Goal: Task Accomplishment & Management: Complete application form

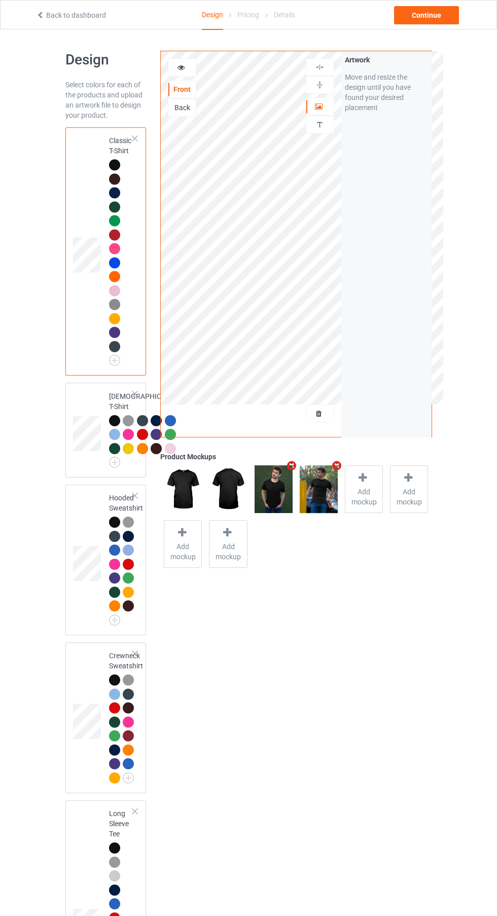
click at [0, 0] on img at bounding box center [0, 0] width 0 height 0
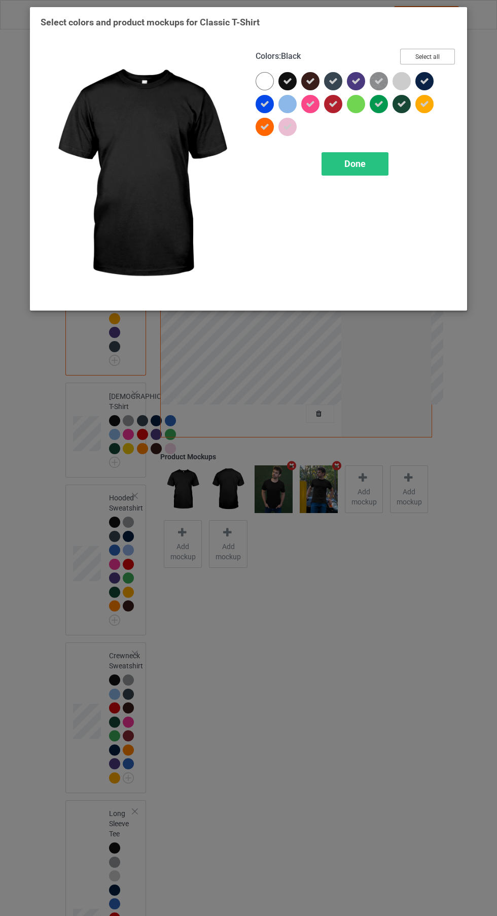
click at [438, 59] on button "Select all" at bounding box center [427, 57] width 55 height 16
click at [438, 59] on button "Reset to Default" at bounding box center [419, 57] width 74 height 16
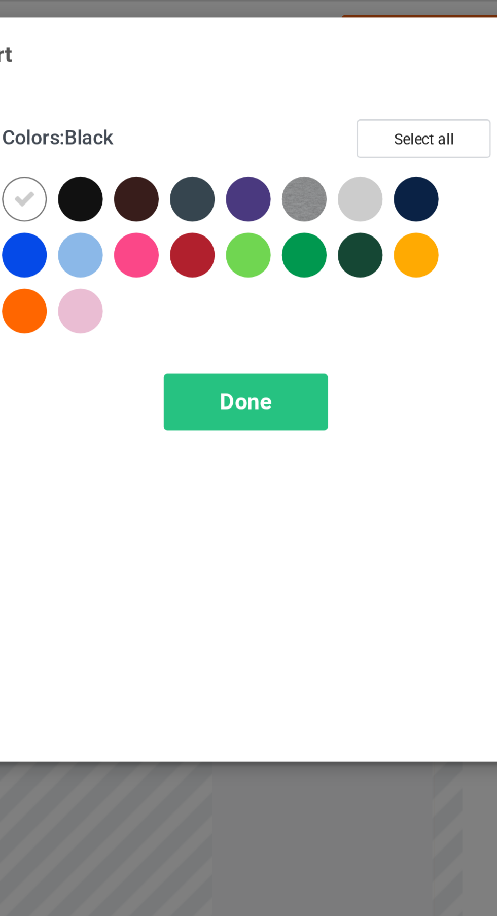
click at [292, 81] on div at bounding box center [288, 81] width 18 height 18
click at [266, 79] on icon at bounding box center [264, 81] width 9 height 9
click at [358, 170] on div "Done" at bounding box center [355, 163] width 67 height 23
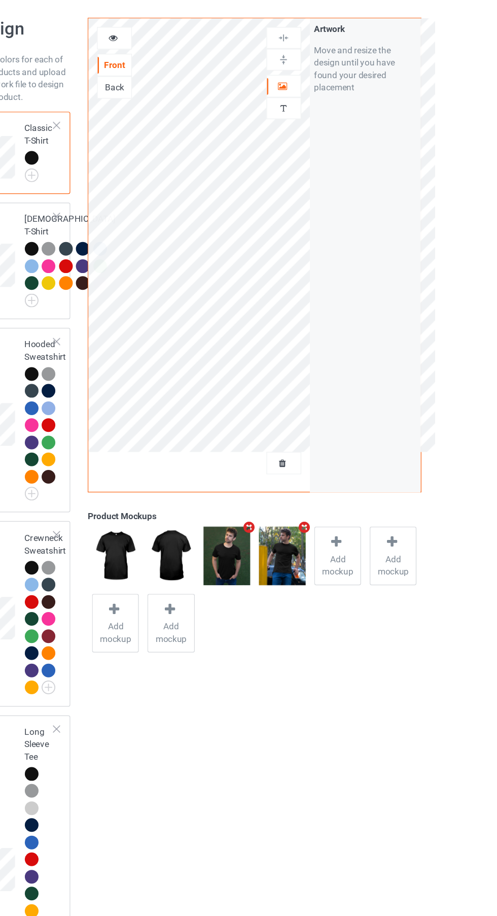
click at [313, 414] on div at bounding box center [319, 413] width 27 height 10
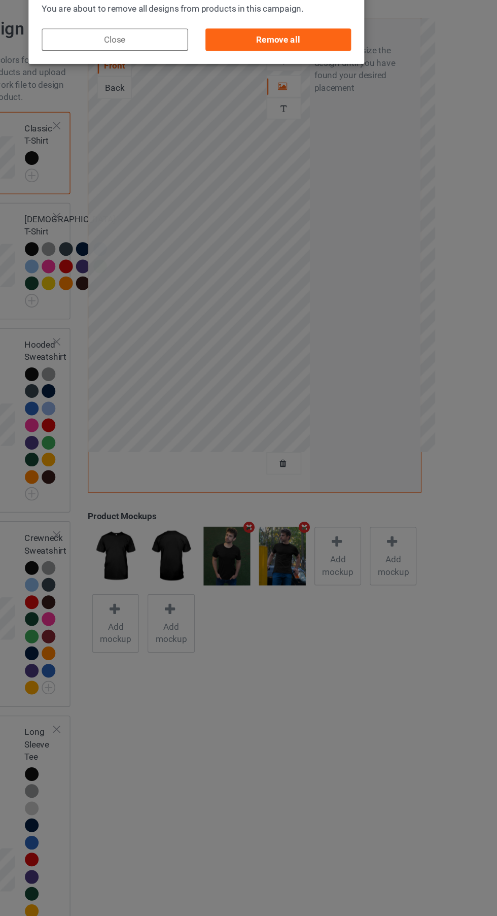
click at [329, 59] on div "Remove all" at bounding box center [315, 68] width 119 height 18
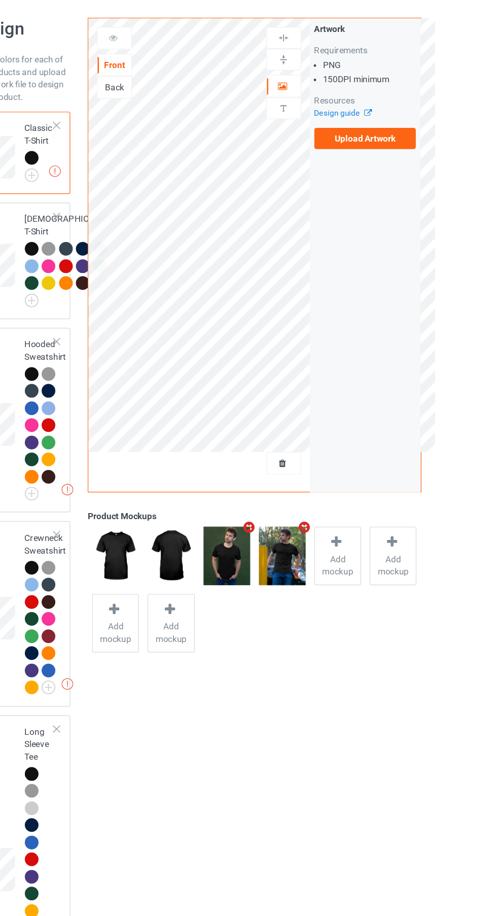
click at [0, 0] on img at bounding box center [0, 0] width 0 height 0
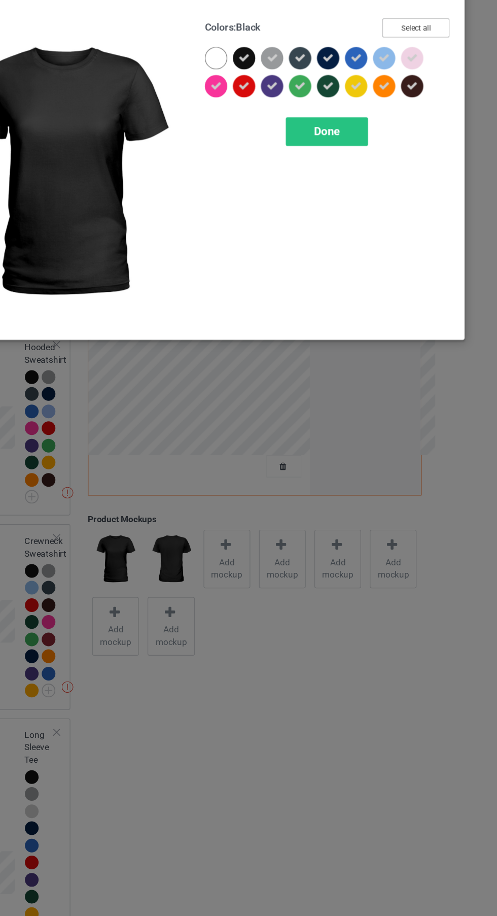
click at [436, 54] on button "Select all" at bounding box center [427, 57] width 55 height 16
click at [436, 54] on button "Reset to Default" at bounding box center [419, 57] width 74 height 16
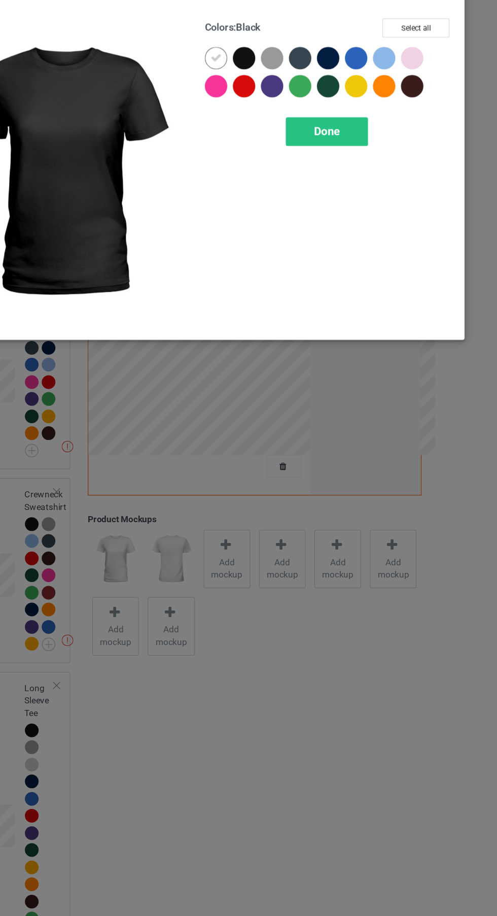
click at [290, 81] on div at bounding box center [288, 81] width 18 height 18
click at [264, 81] on icon at bounding box center [264, 81] width 9 height 9
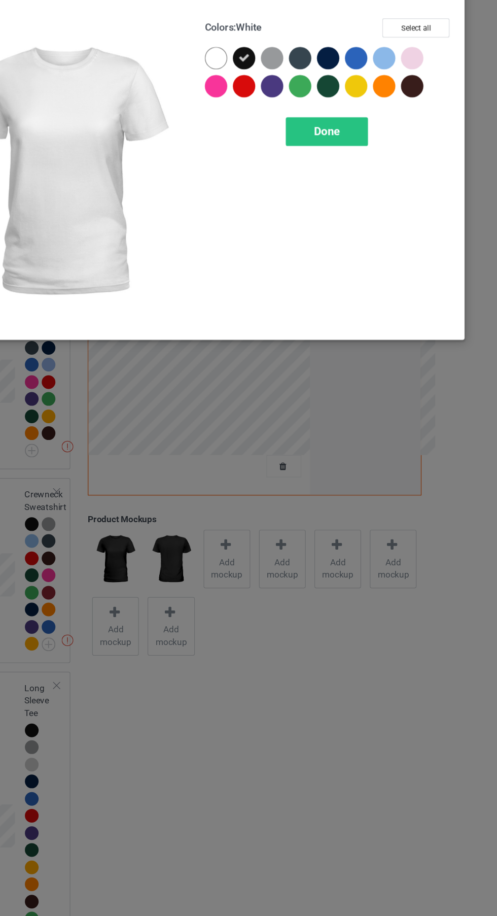
click at [365, 136] on span "Done" at bounding box center [355, 140] width 21 height 11
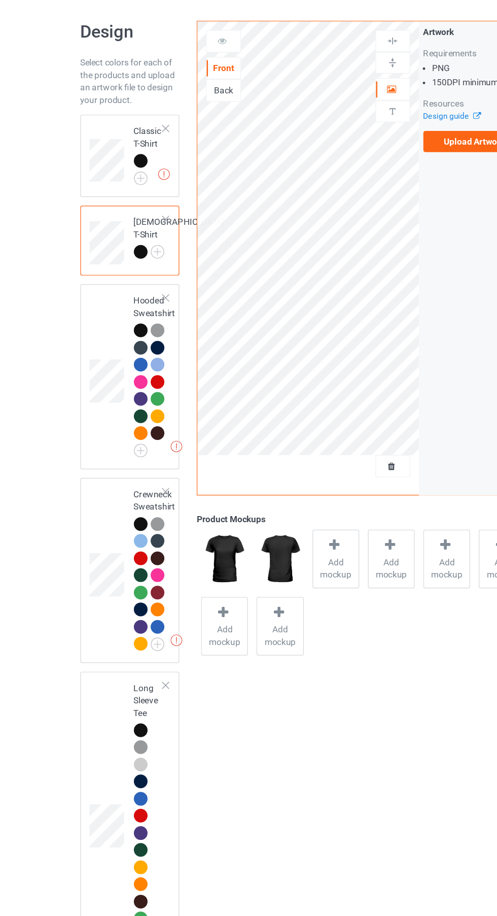
click at [0, 0] on img at bounding box center [0, 0] width 0 height 0
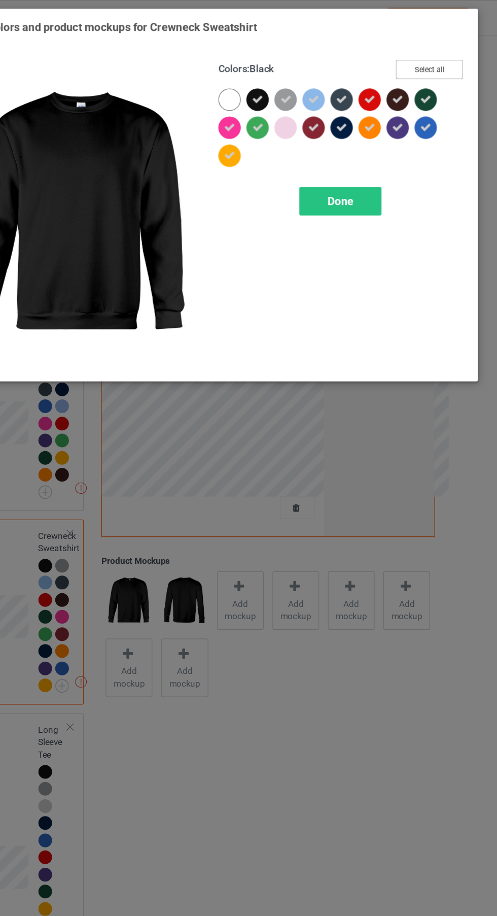
click at [435, 52] on button "Select all" at bounding box center [427, 57] width 55 height 16
click at [436, 58] on button "Reset to Default" at bounding box center [419, 57] width 74 height 16
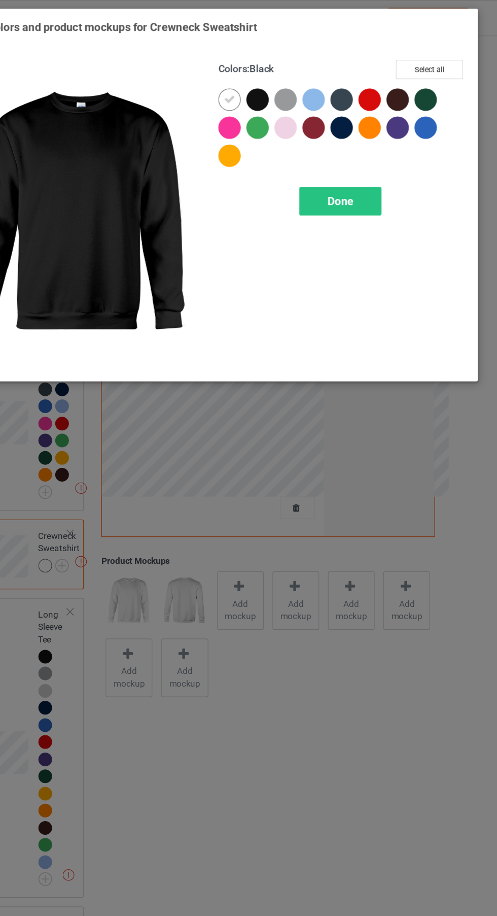
click at [285, 88] on div at bounding box center [288, 81] width 18 height 18
click at [260, 82] on icon at bounding box center [264, 81] width 9 height 9
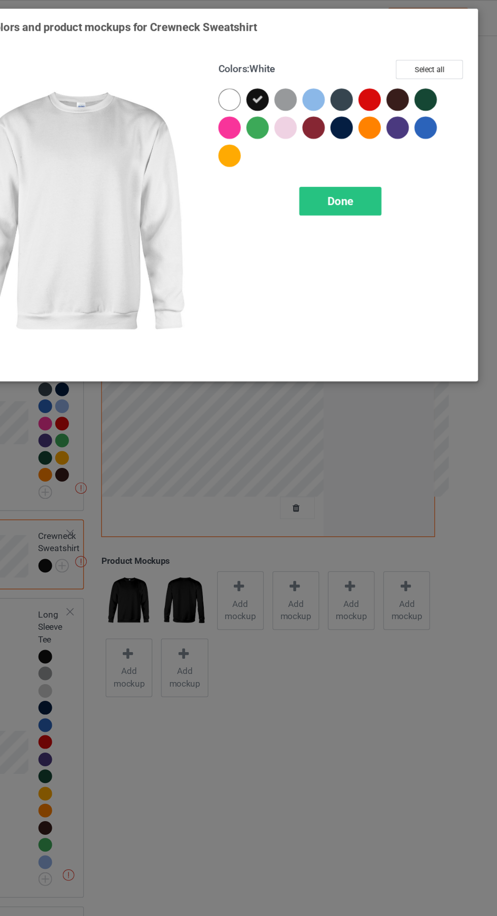
click at [362, 156] on div "Done" at bounding box center [355, 163] width 67 height 23
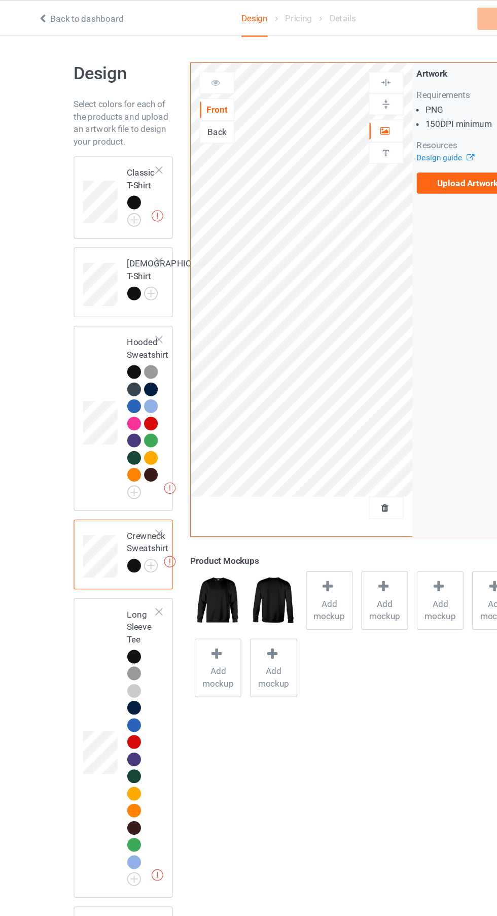
click at [0, 0] on img at bounding box center [0, 0] width 0 height 0
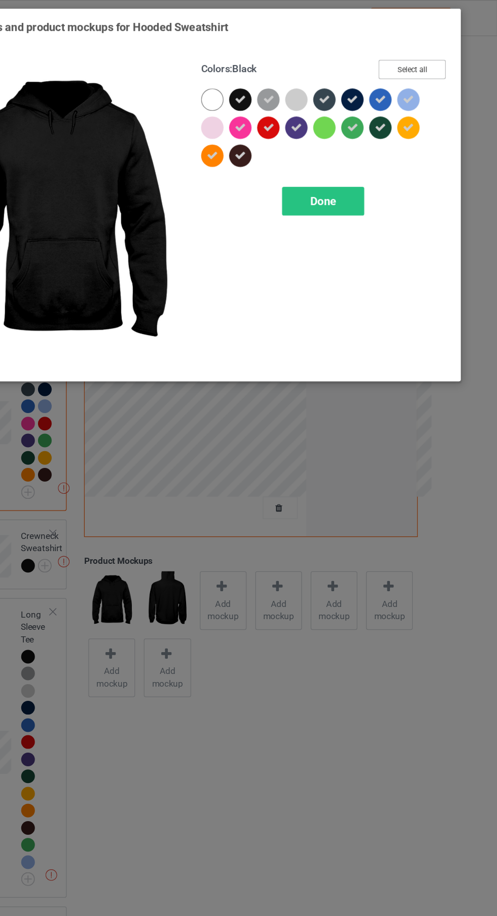
click at [440, 62] on button "Select all" at bounding box center [427, 57] width 55 height 16
click at [438, 55] on button "Reset to Default" at bounding box center [419, 57] width 74 height 16
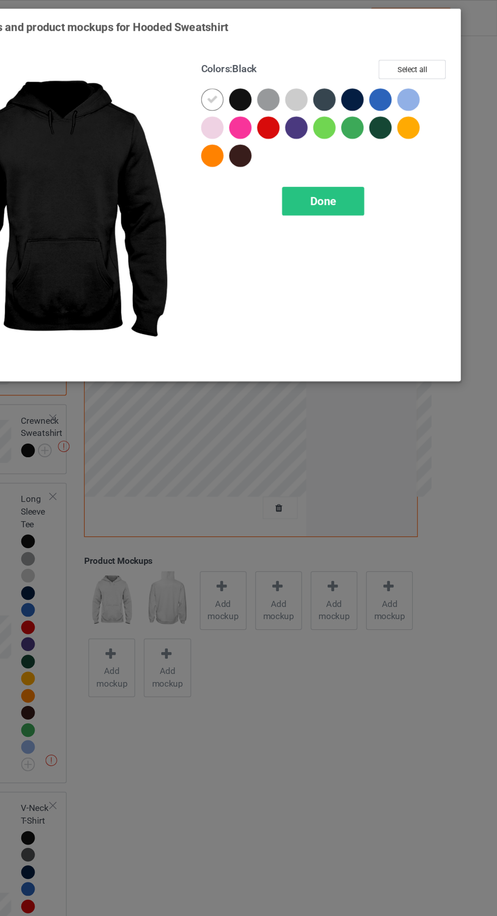
click at [285, 86] on div at bounding box center [288, 81] width 18 height 18
click at [268, 79] on icon at bounding box center [264, 81] width 9 height 9
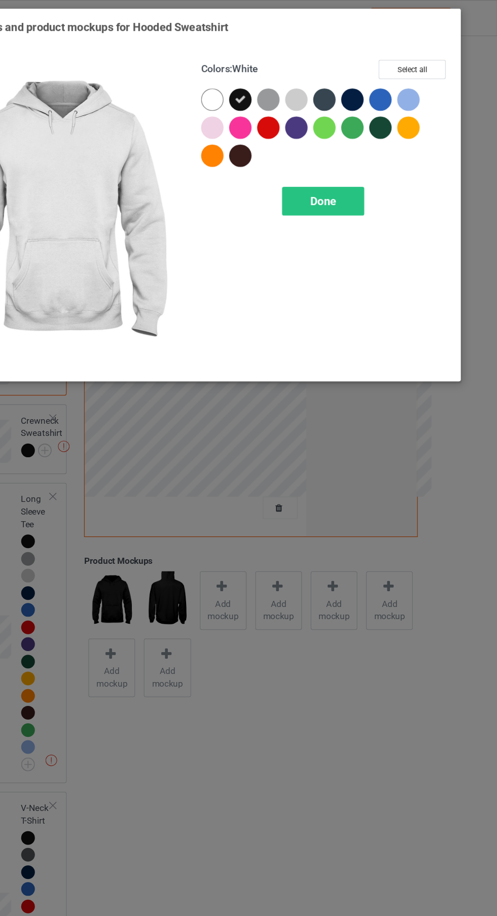
click at [359, 155] on div "Done" at bounding box center [355, 163] width 67 height 23
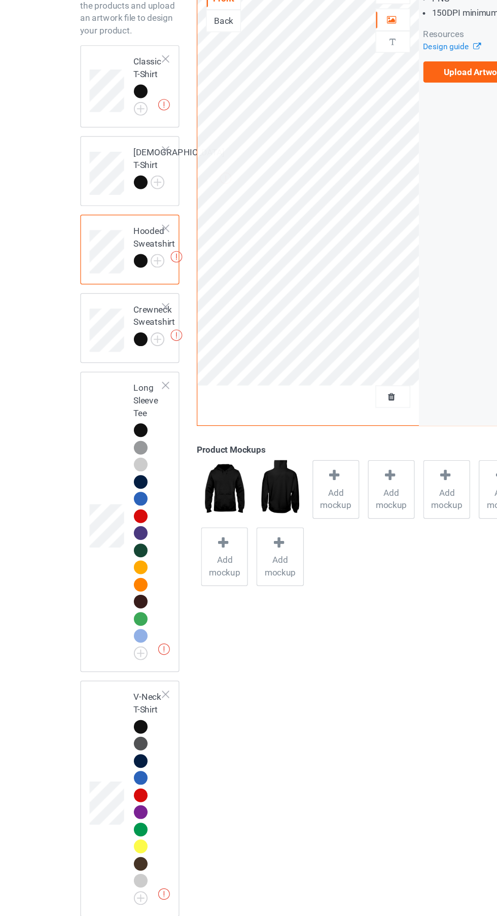
click at [0, 0] on img at bounding box center [0, 0] width 0 height 0
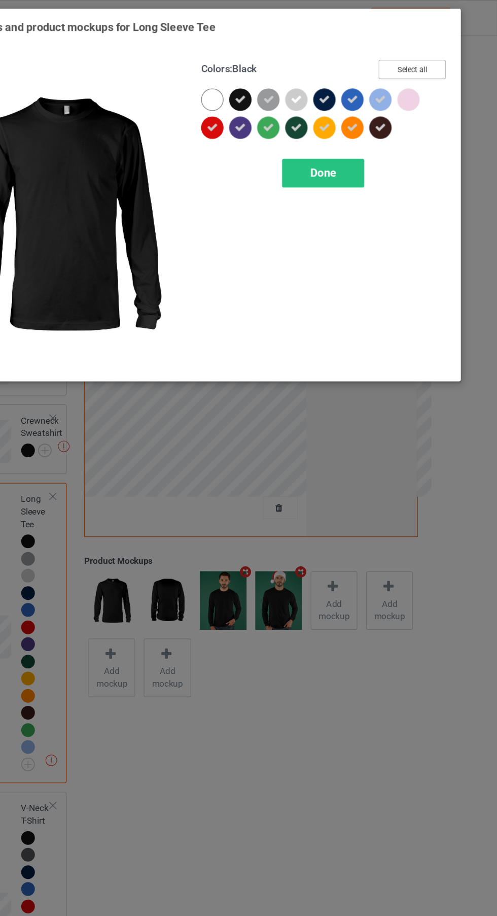
click at [421, 57] on button "Select all" at bounding box center [427, 57] width 55 height 16
click at [448, 53] on button "Reset to Default" at bounding box center [419, 57] width 74 height 16
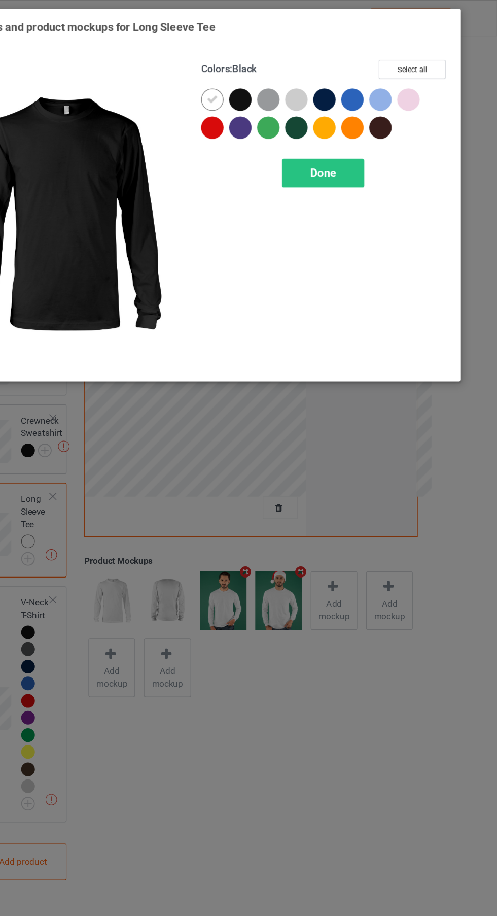
click at [283, 84] on div at bounding box center [288, 81] width 18 height 18
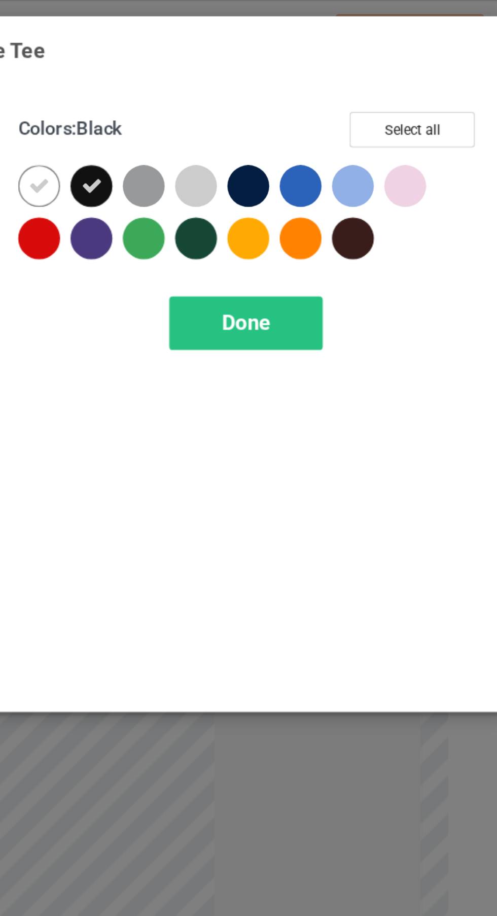
click at [276, 86] on div at bounding box center [267, 83] width 23 height 23
click at [363, 136] on span "Done" at bounding box center [355, 140] width 21 height 11
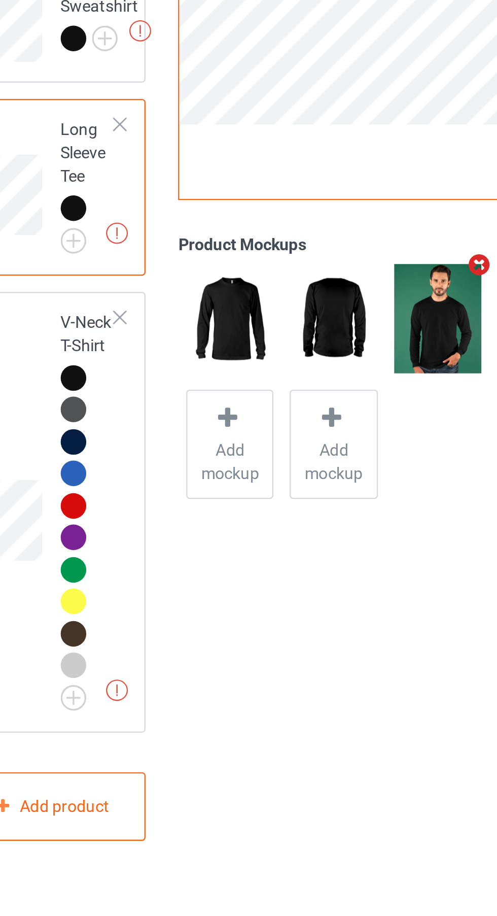
click at [0, 0] on img at bounding box center [0, 0] width 0 height 0
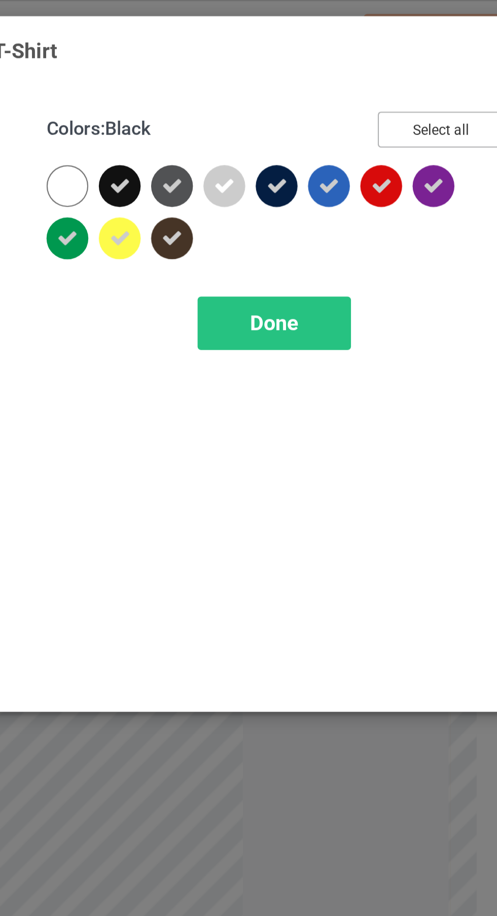
click at [434, 56] on button "Select all" at bounding box center [427, 57] width 55 height 16
click at [437, 57] on button "Reset to Default" at bounding box center [419, 57] width 74 height 16
click at [286, 82] on div at bounding box center [288, 81] width 18 height 18
click at [265, 81] on icon at bounding box center [264, 81] width 9 height 9
click at [358, 142] on span "Done" at bounding box center [355, 140] width 21 height 11
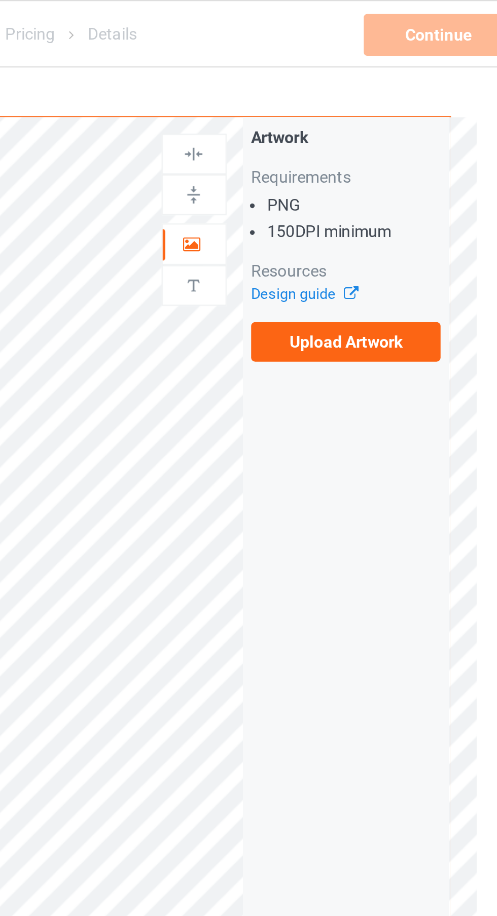
click at [400, 155] on label "Upload Artwork" at bounding box center [386, 149] width 83 height 17
click at [0, 0] on input "Upload Artwork" at bounding box center [0, 0] width 0 height 0
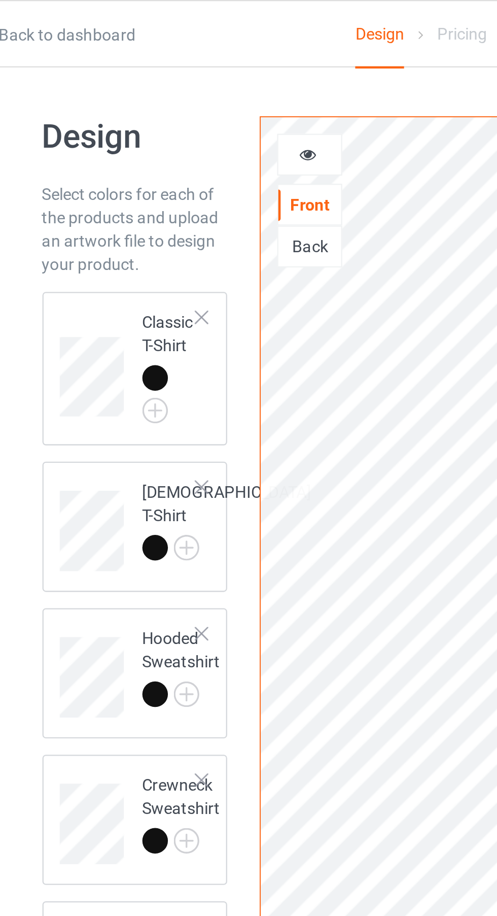
click at [111, 167] on div at bounding box center [114, 164] width 11 height 11
click at [181, 65] on icon at bounding box center [181, 65] width 9 height 7
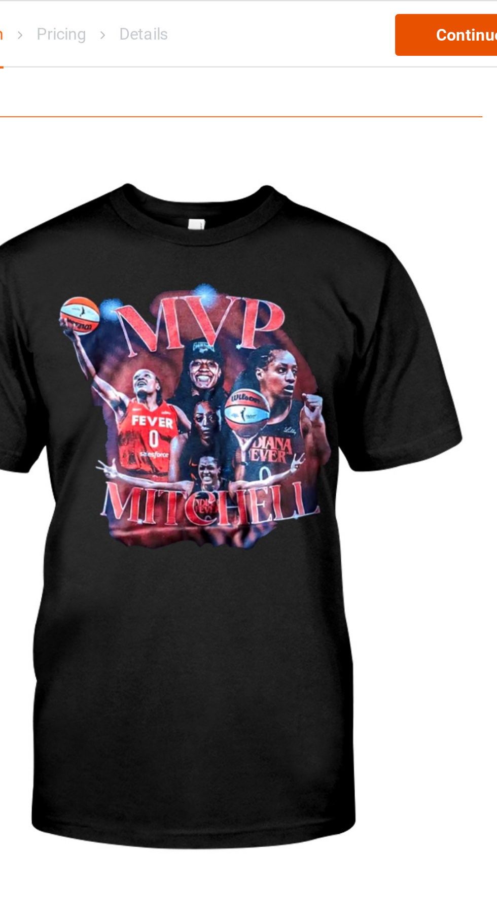
click at [408, 13] on div "Continue" at bounding box center [426, 15] width 65 height 18
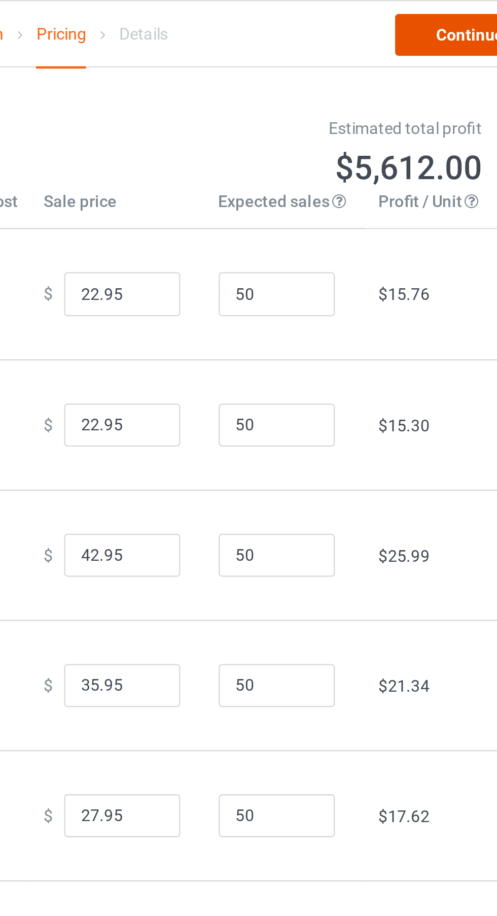
click at [416, 17] on link "Continue" at bounding box center [426, 15] width 65 height 18
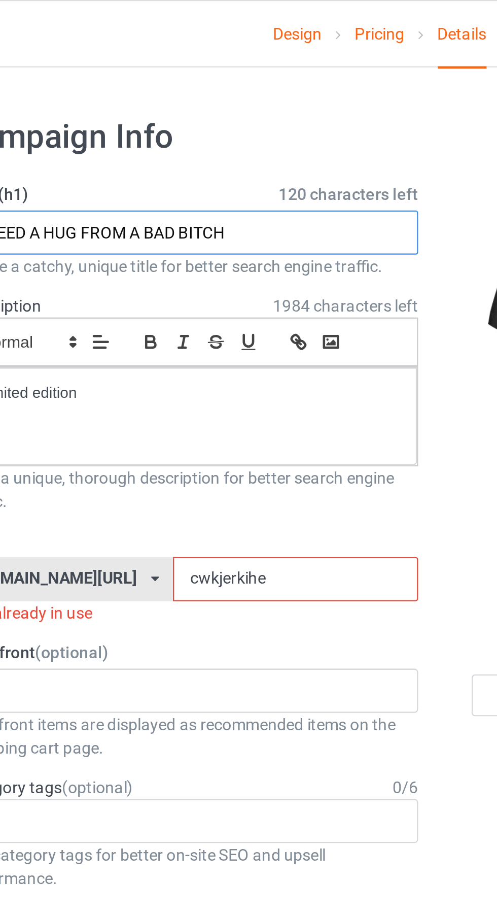
click at [199, 103] on input "I NEED A HUG FROM A BAD BITCH" at bounding box center [165, 101] width 200 height 19
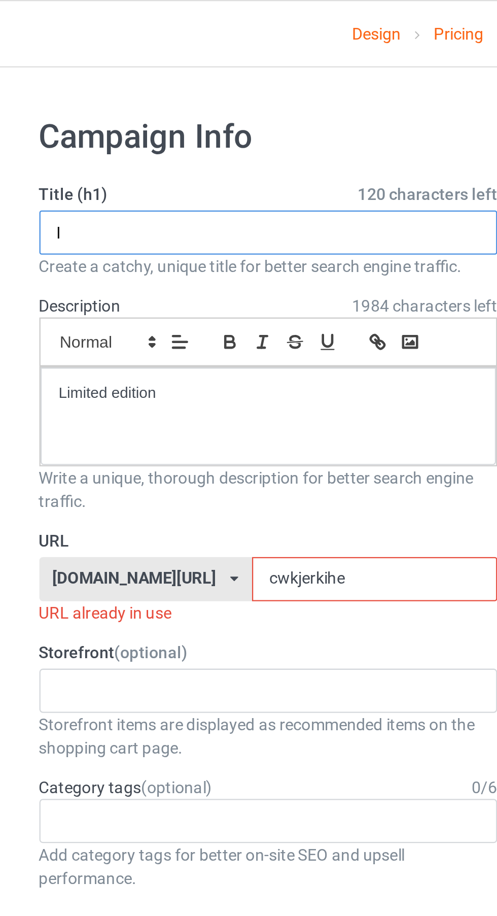
type input "I"
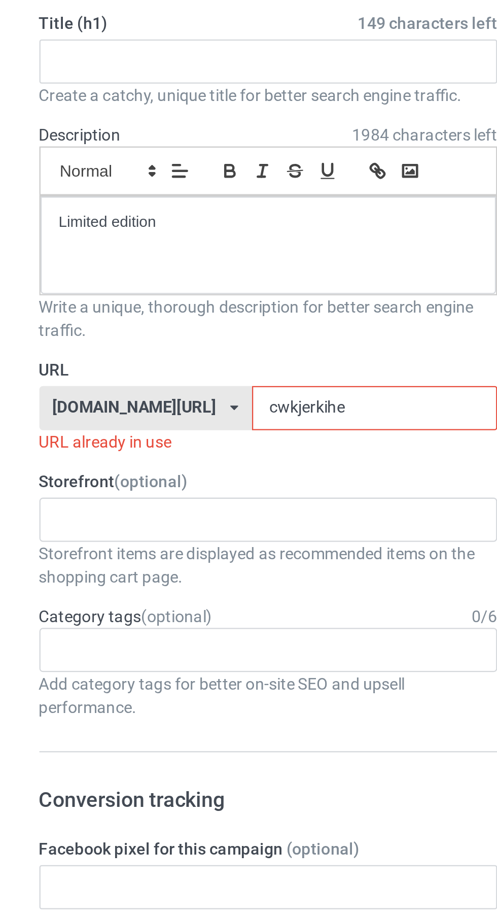
click at [161, 255] on input "cwkjerkihe" at bounding box center [211, 252] width 107 height 19
type input "cwhkjerkihe"
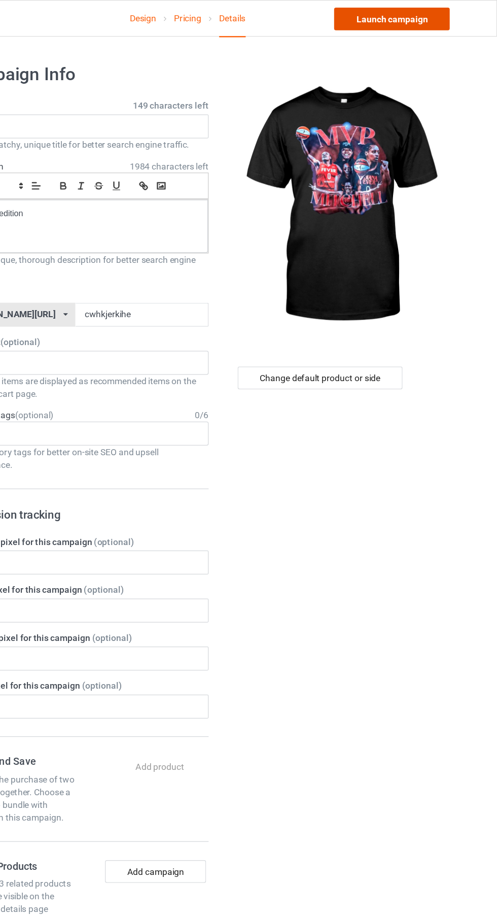
click at [431, 18] on link "Launch campaign" at bounding box center [412, 15] width 93 height 18
